Goal: Navigation & Orientation: Find specific page/section

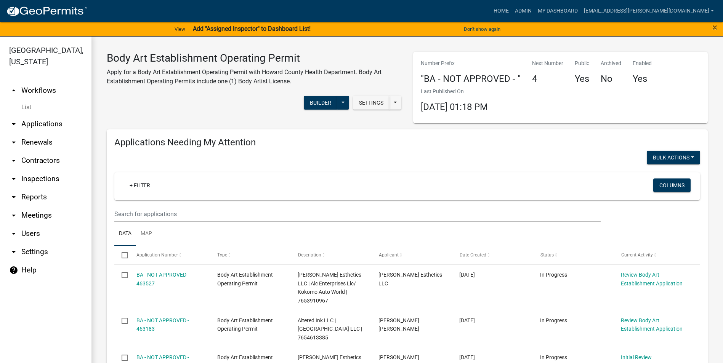
scroll to position [208, 0]
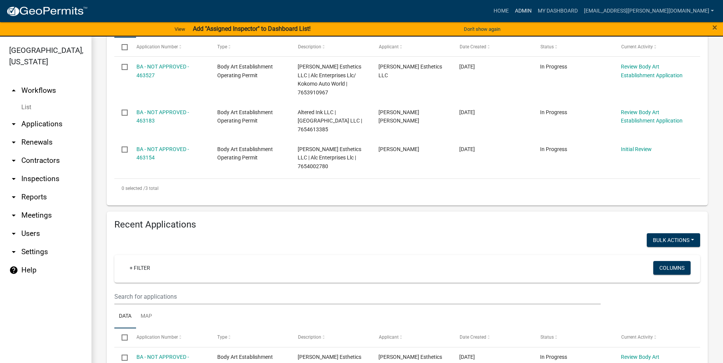
click at [535, 11] on link "Admin" at bounding box center [523, 11] width 23 height 14
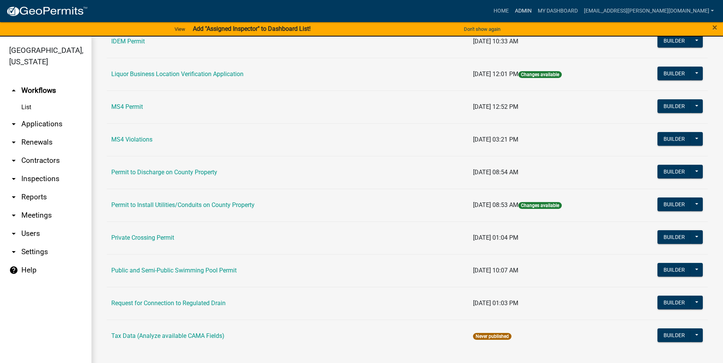
scroll to position [614, 0]
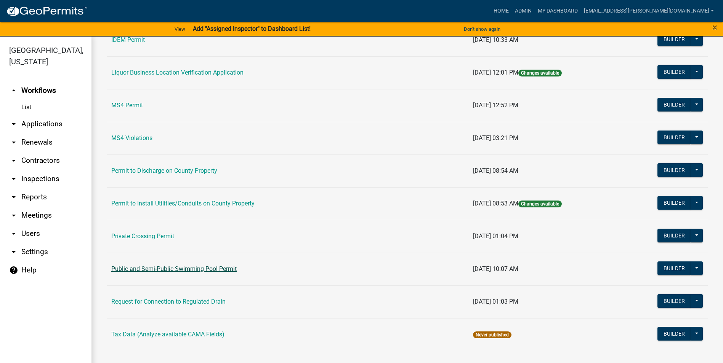
click at [167, 269] on link "Public and Semi-Public Swimming Pool Permit" at bounding box center [173, 269] width 125 height 7
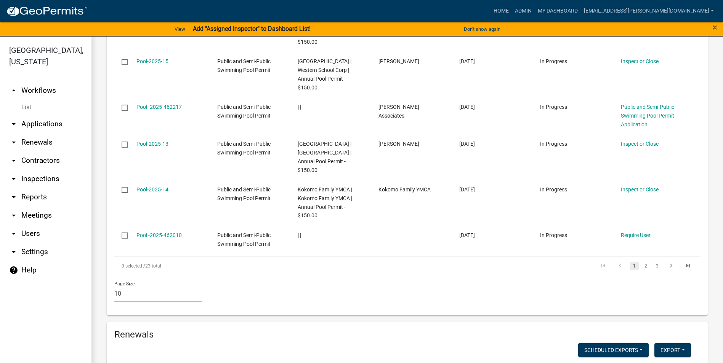
scroll to position [876, 0]
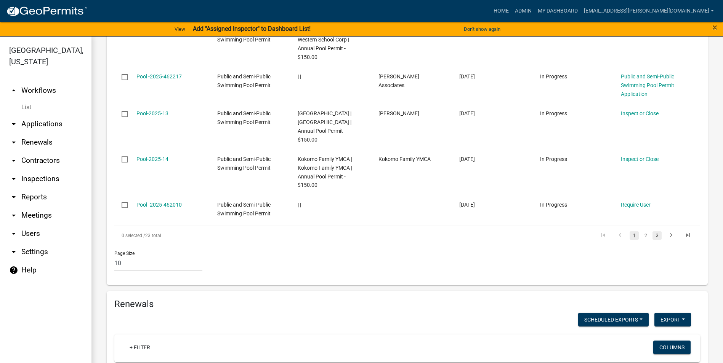
click at [652, 240] on link "3" at bounding box center [656, 236] width 9 height 8
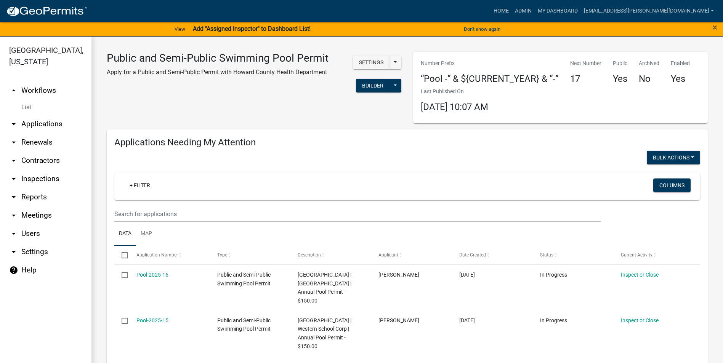
click at [14, 91] on icon "arrow_drop_up" at bounding box center [13, 90] width 9 height 9
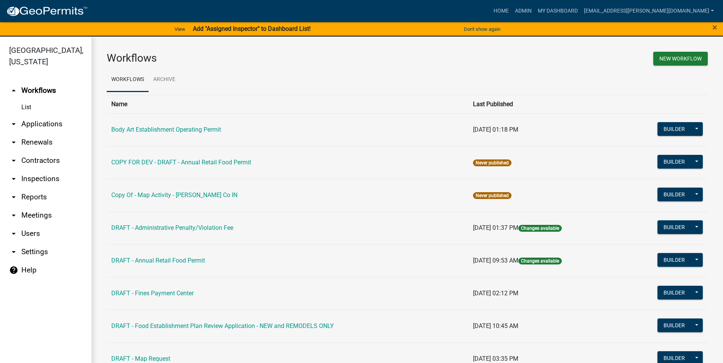
click at [14, 91] on icon "arrow_drop_up" at bounding box center [13, 90] width 9 height 9
click at [13, 91] on icon "arrow_drop_up" at bounding box center [13, 90] width 9 height 9
drag, startPoint x: 209, startPoint y: 130, endPoint x: 224, endPoint y: 128, distance: 14.6
click at [209, 129] on link "Body Art Establishment Operating Permit" at bounding box center [166, 129] width 110 height 7
